Goal: Check status: Check status

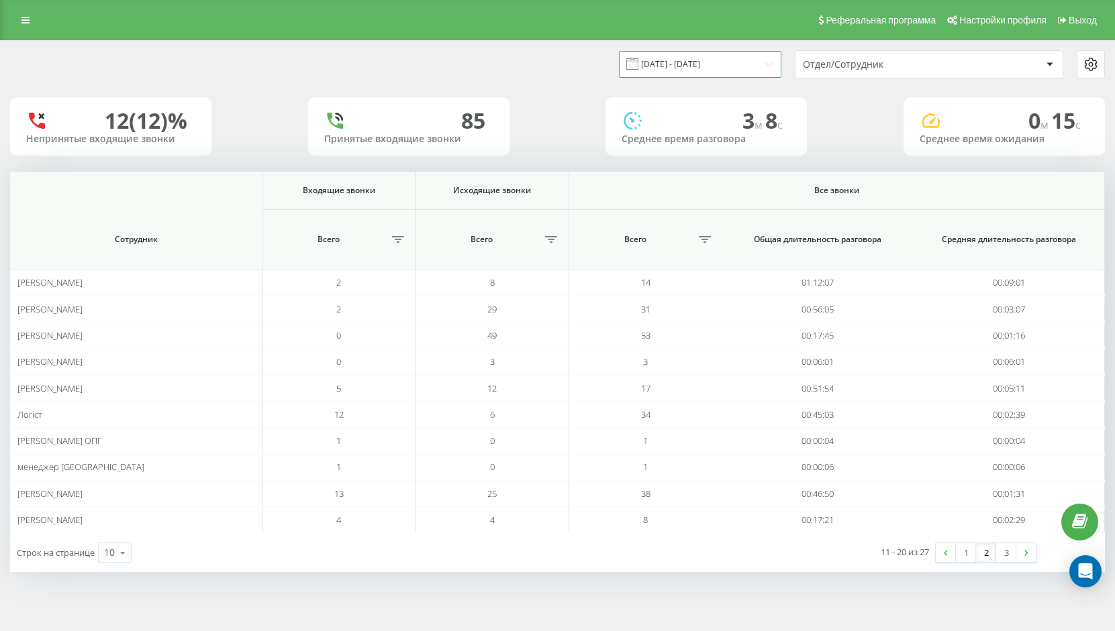
click at [747, 73] on input "[DATE] - [DATE]" at bounding box center [700, 64] width 162 height 26
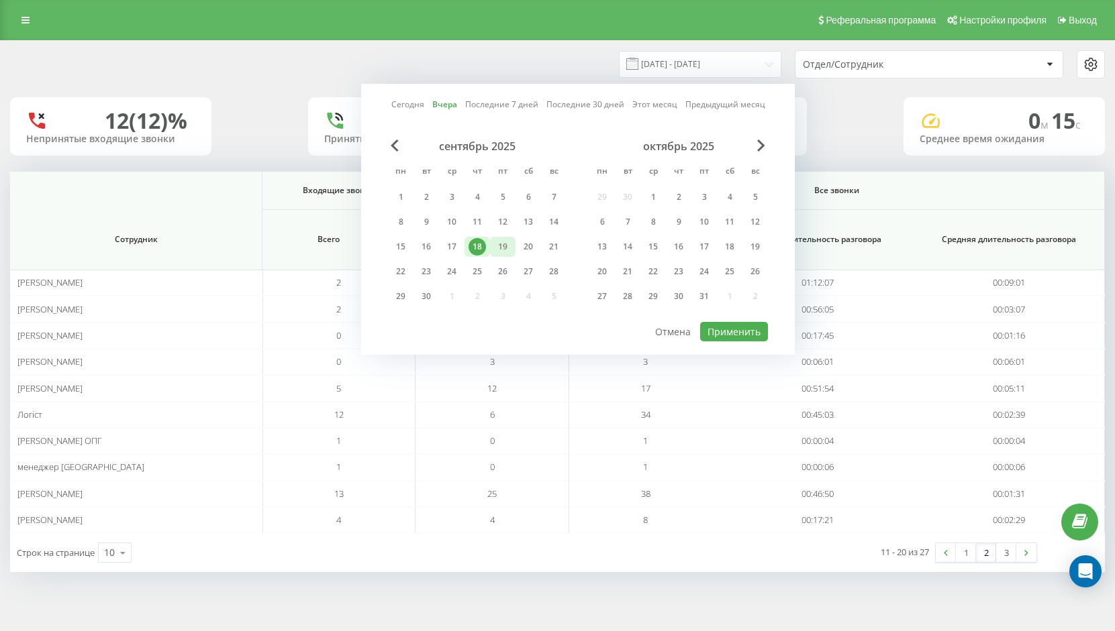
click at [500, 244] on div "19" at bounding box center [502, 246] width 17 height 17
click at [727, 333] on button "Применить" at bounding box center [734, 331] width 68 height 19
type input "[DATE] - [DATE]"
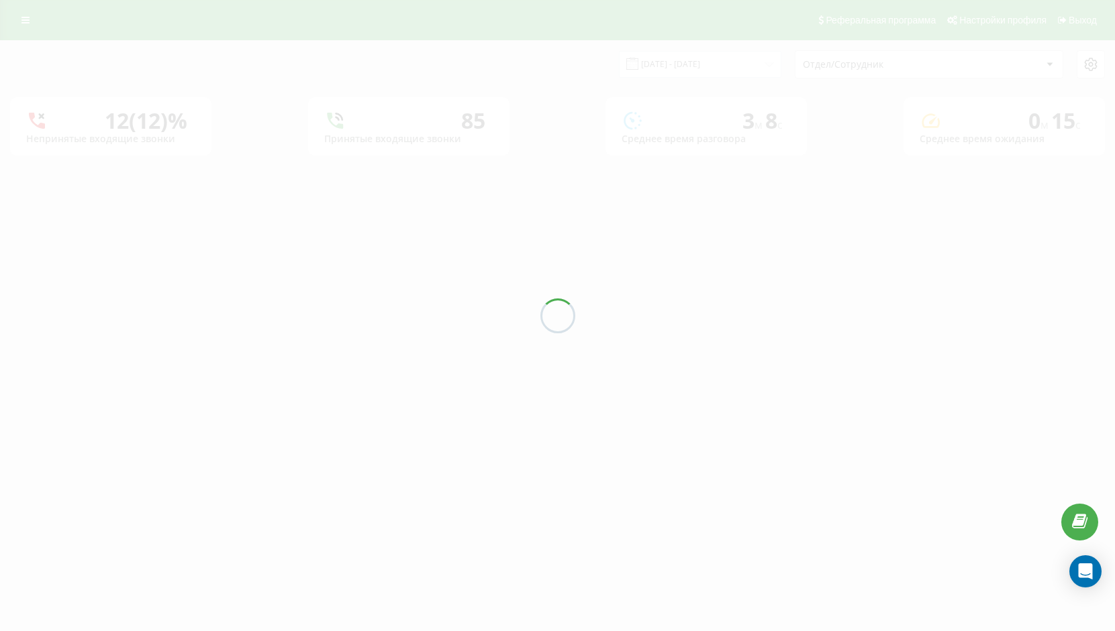
click at [727, 333] on div at bounding box center [557, 315] width 1115 height 631
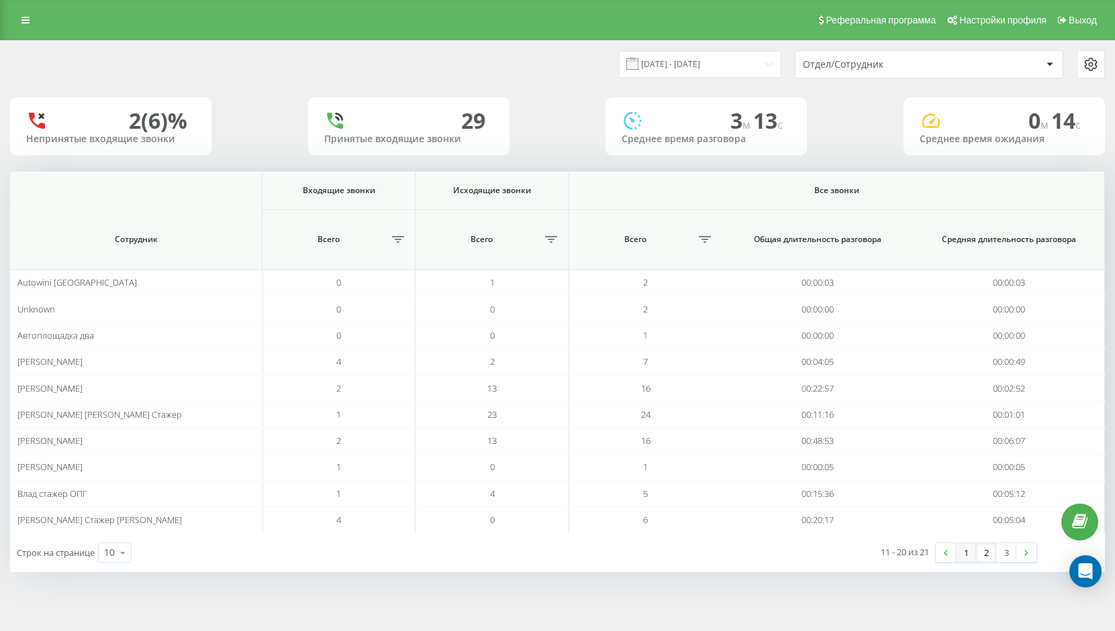
click at [966, 556] on link "1" at bounding box center [966, 553] width 20 height 19
click at [1011, 554] on link "3" at bounding box center [1006, 553] width 20 height 19
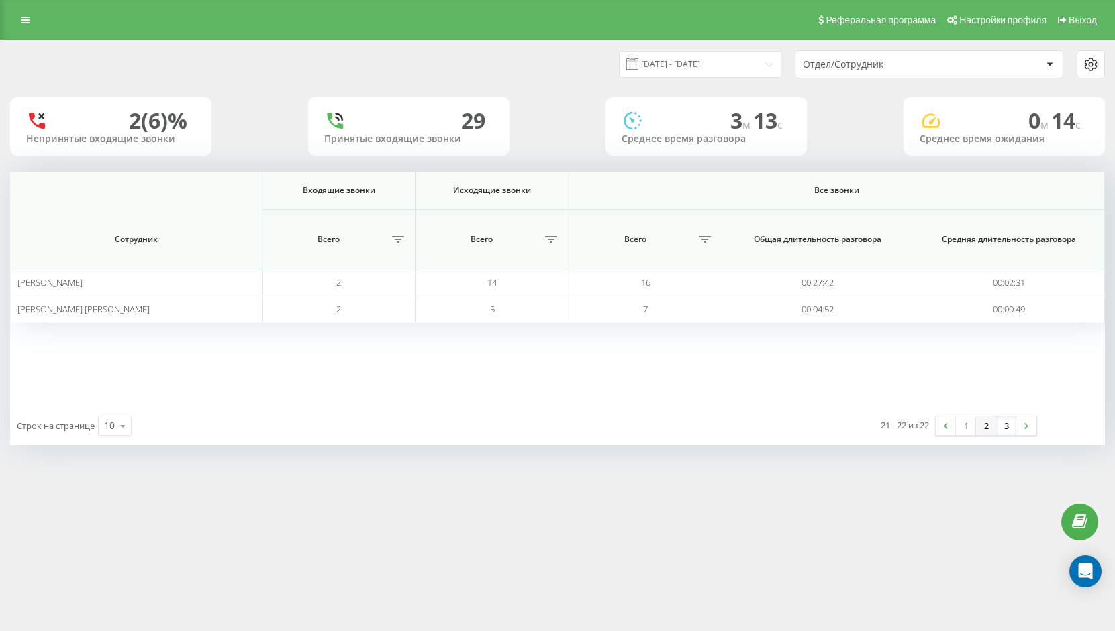
click at [987, 428] on link "2" at bounding box center [986, 426] width 20 height 19
click at [0, 0] on div at bounding box center [0, 0] width 0 height 0
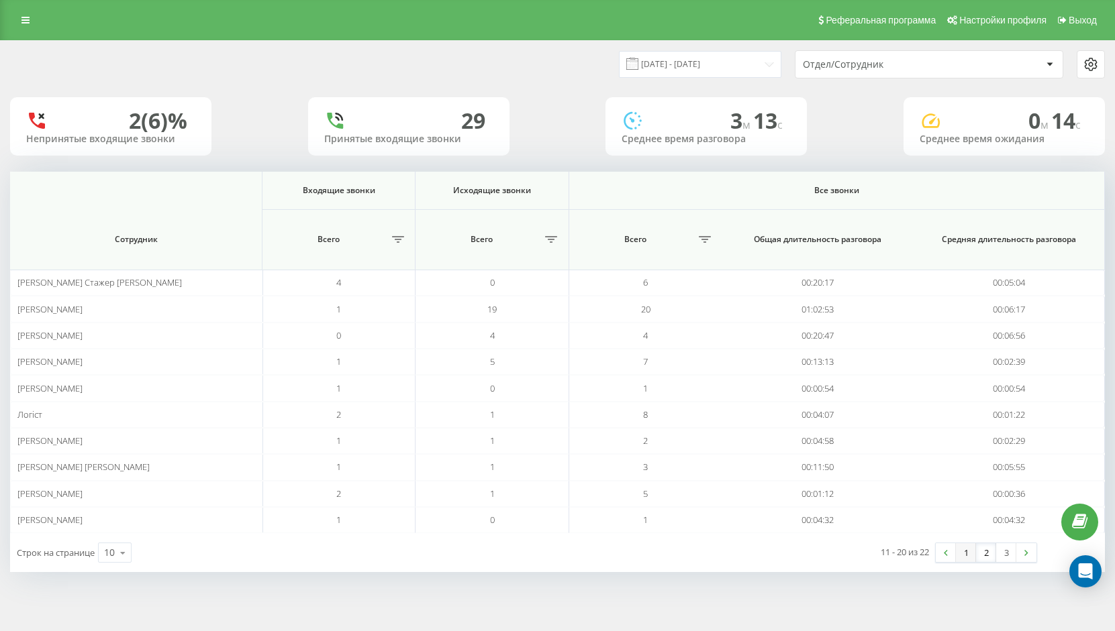
click at [963, 556] on link "1" at bounding box center [966, 553] width 20 height 19
click at [989, 555] on link "2" at bounding box center [986, 553] width 20 height 19
click at [1006, 552] on link "3" at bounding box center [1006, 553] width 20 height 19
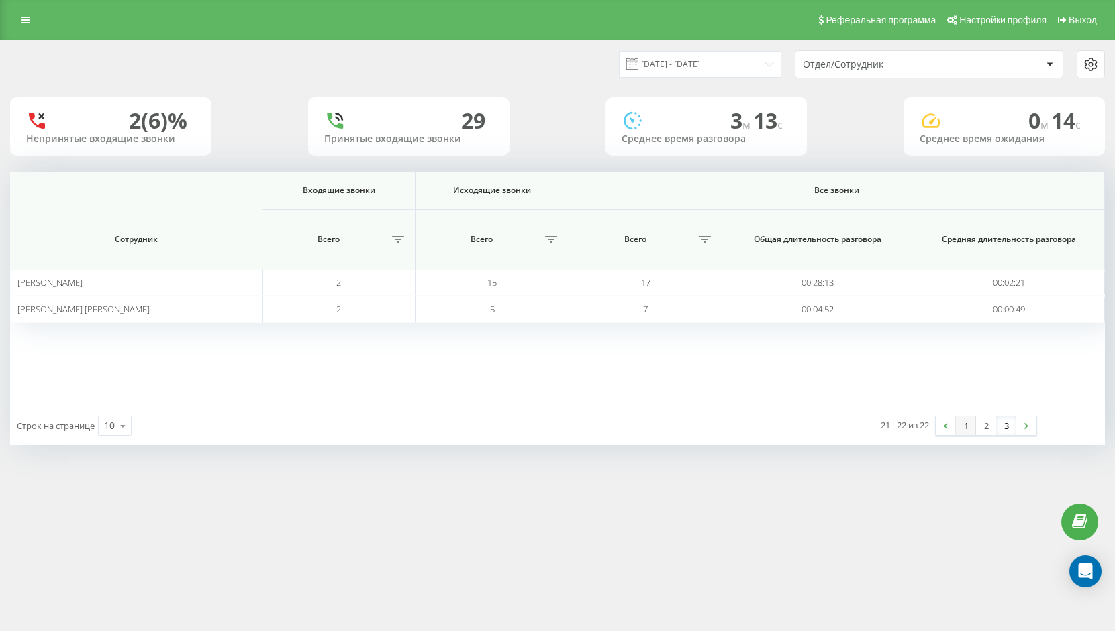
click at [963, 425] on link "1" at bounding box center [966, 426] width 20 height 19
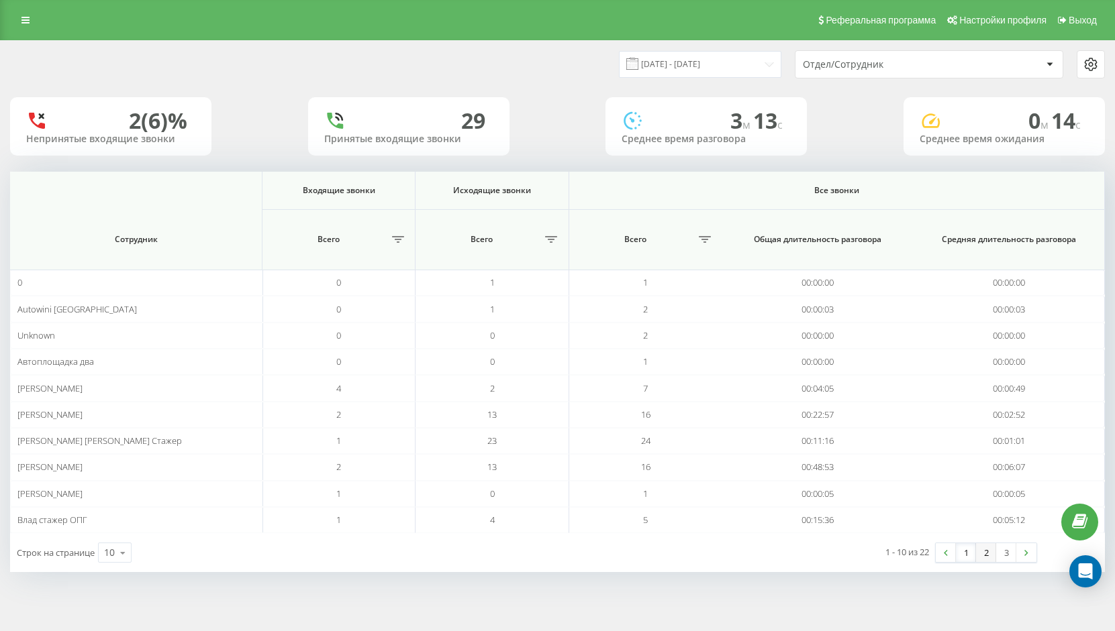
click at [984, 552] on link "2" at bounding box center [986, 553] width 20 height 19
click at [968, 553] on link "1" at bounding box center [966, 553] width 20 height 19
